Goal: Information Seeking & Learning: Find specific fact

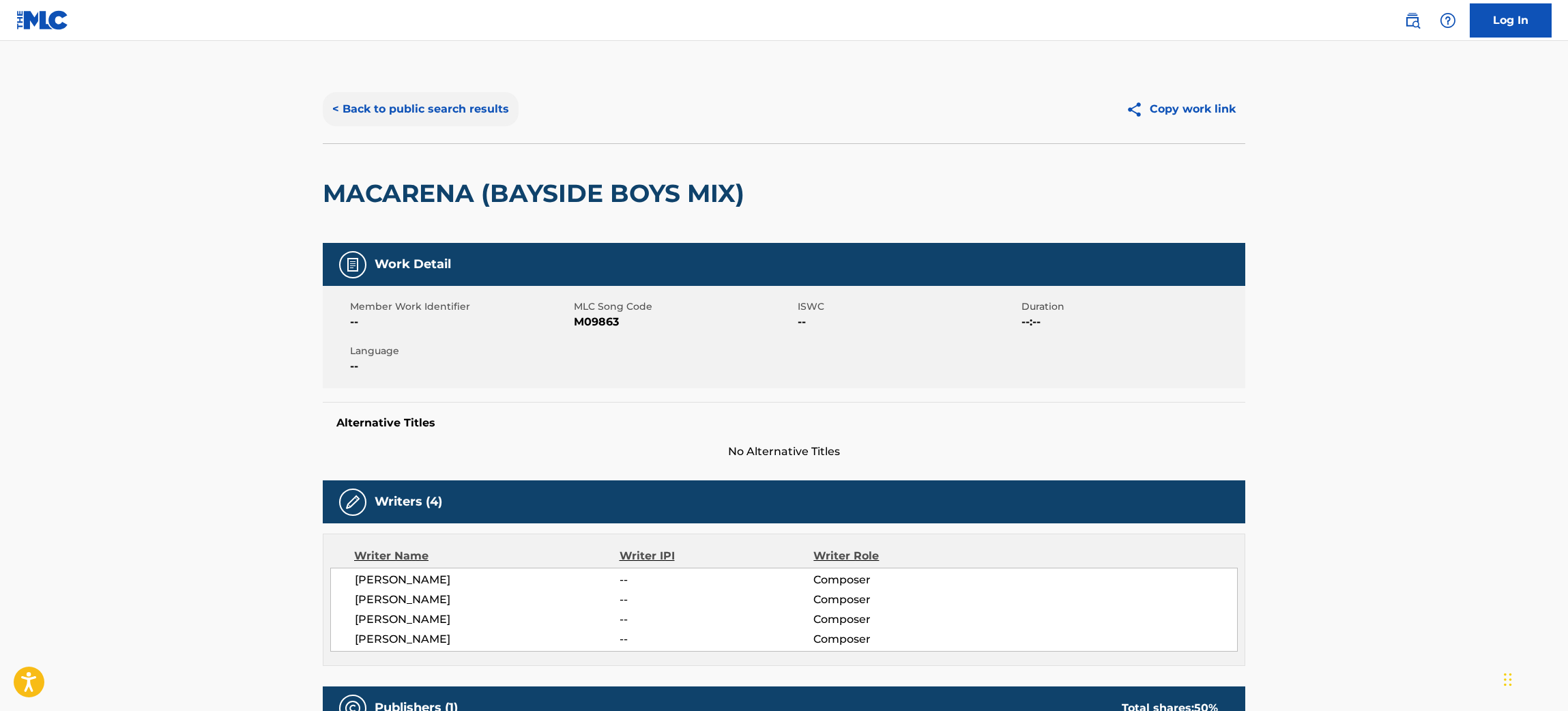
click at [441, 97] on button "< Back to public search results" at bounding box center [420, 109] width 196 height 34
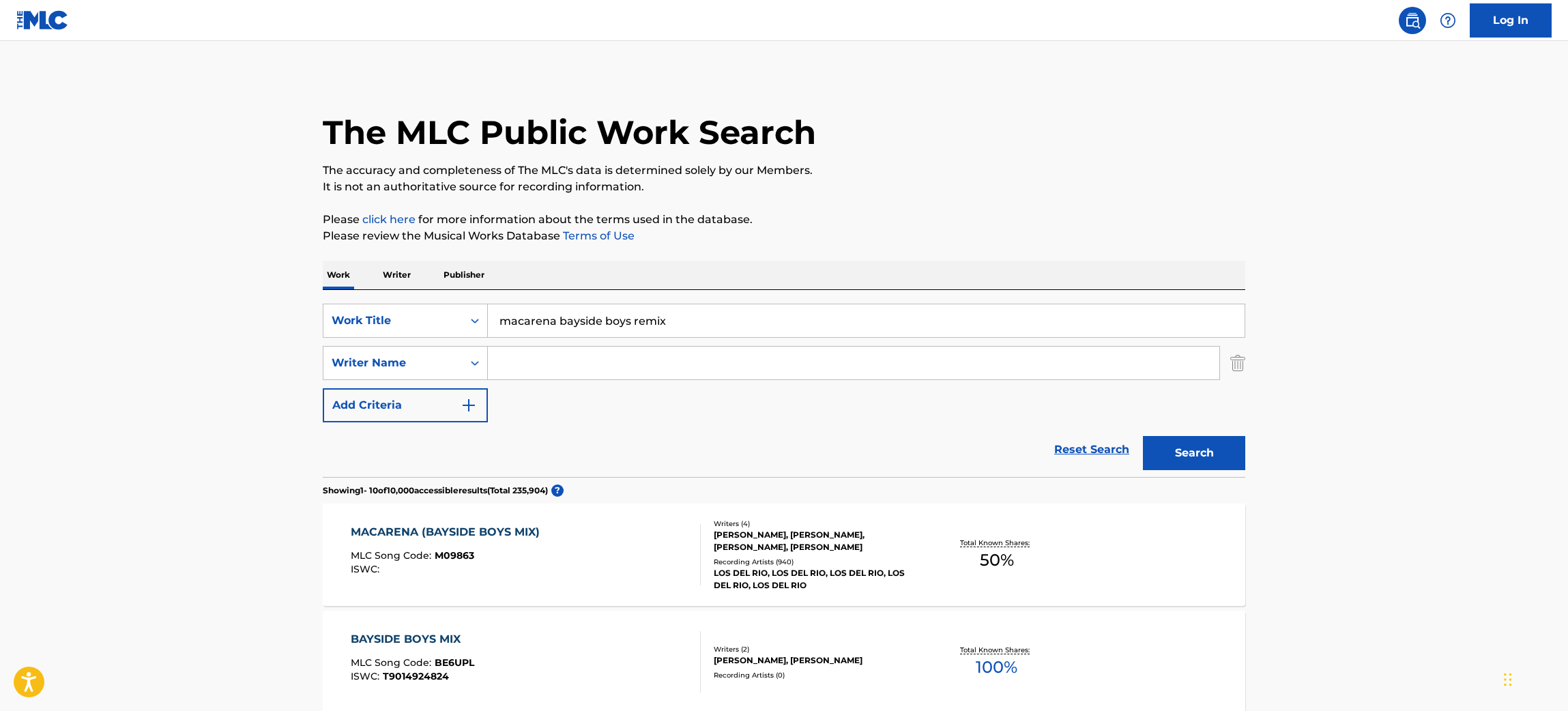
drag, startPoint x: 695, startPoint y: 328, endPoint x: 300, endPoint y: 291, distance: 396.7
paste input "right on time"
type input "right on time"
click at [615, 371] on input "Search Form" at bounding box center [854, 363] width 732 height 33
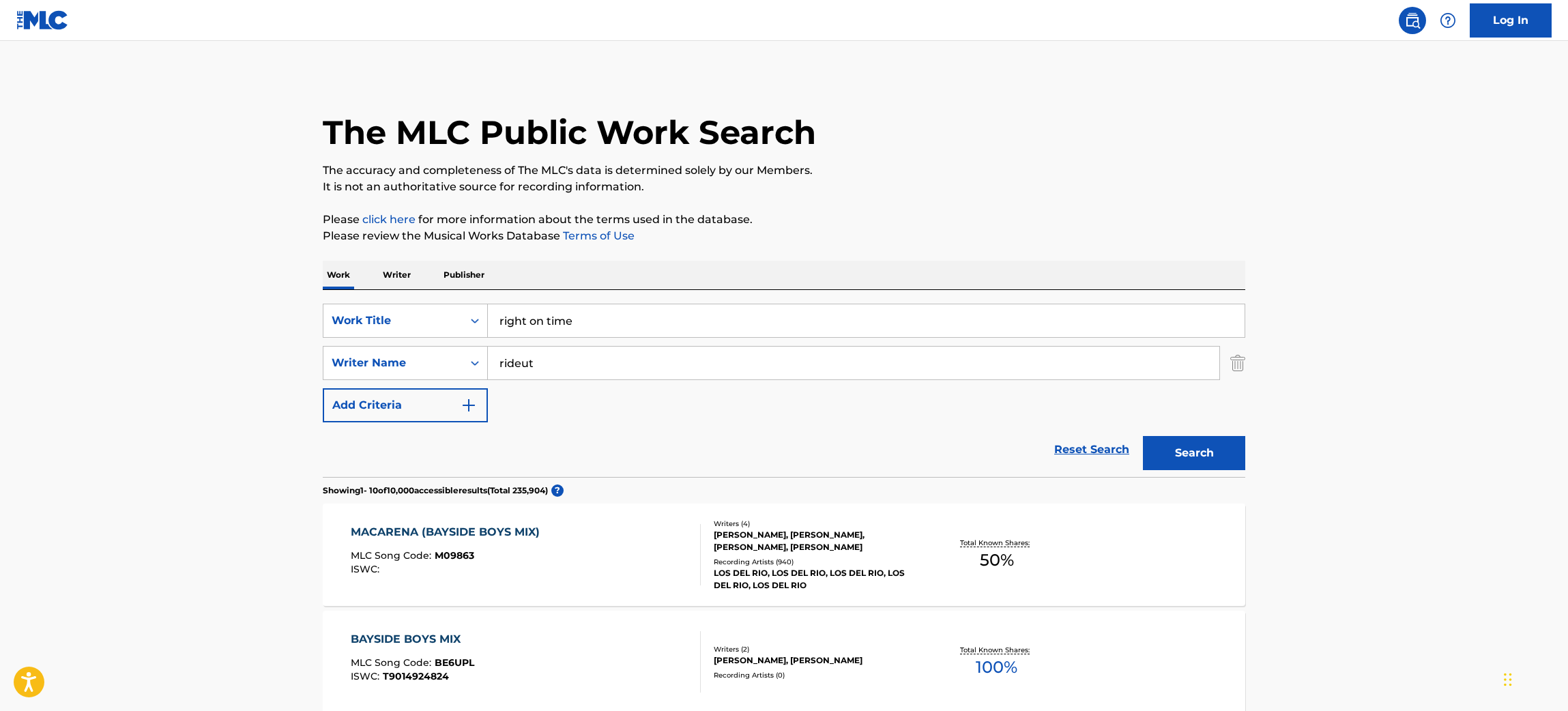
click at [1143, 436] on button "Search" at bounding box center [1194, 453] width 102 height 34
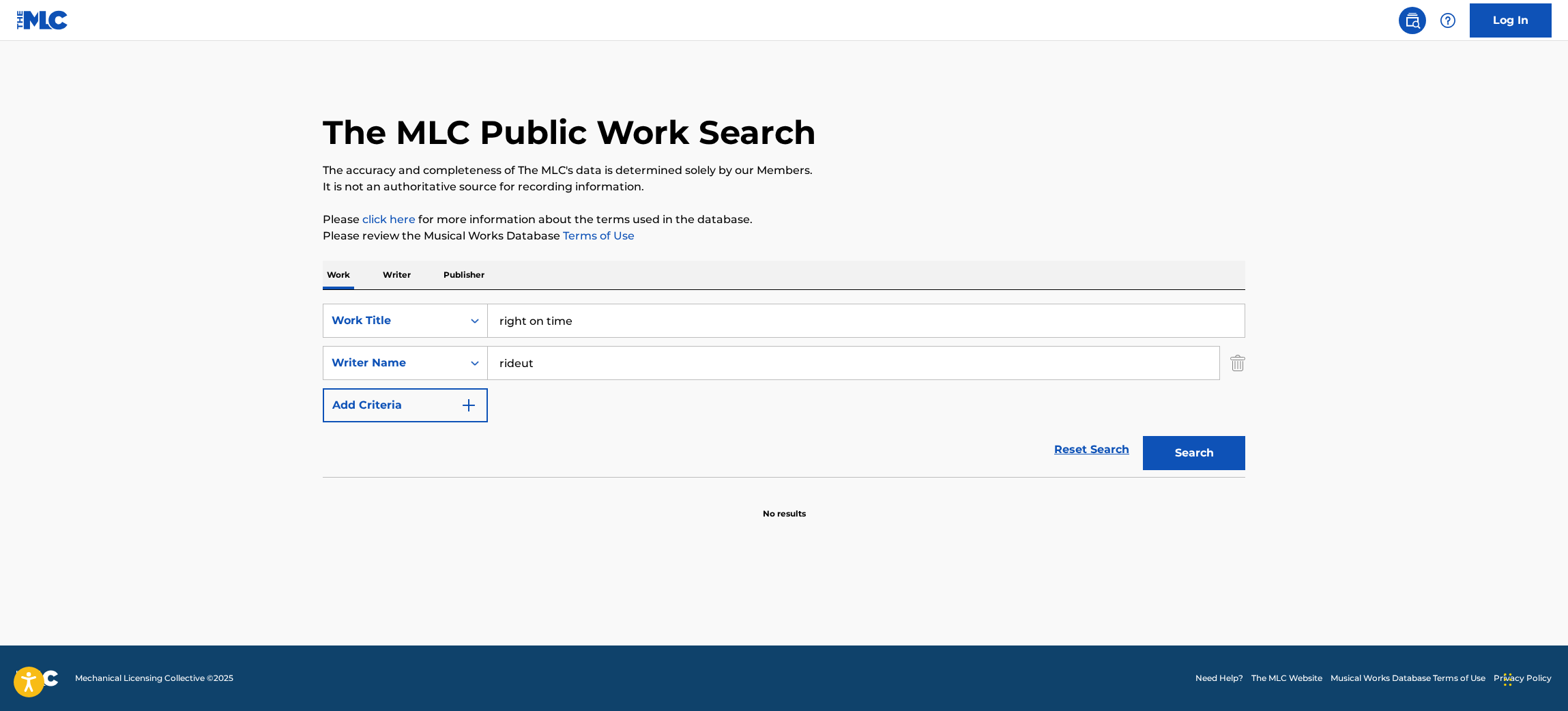
click at [518, 364] on input "rideut" at bounding box center [854, 363] width 732 height 33
type input "[PERSON_NAME]"
click at [1143, 436] on button "Search" at bounding box center [1194, 453] width 102 height 34
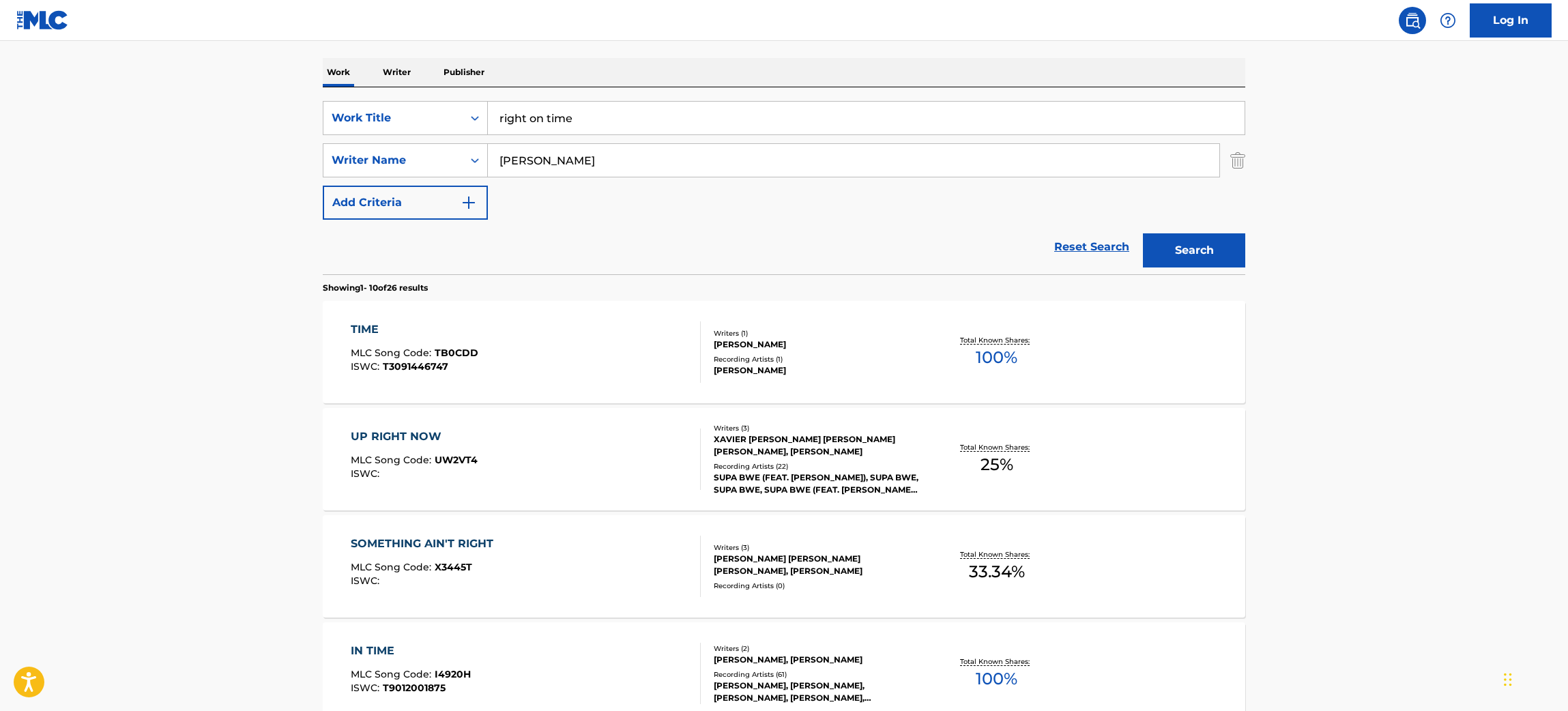
scroll to position [291, 0]
